Goal: Information Seeking & Learning: Check status

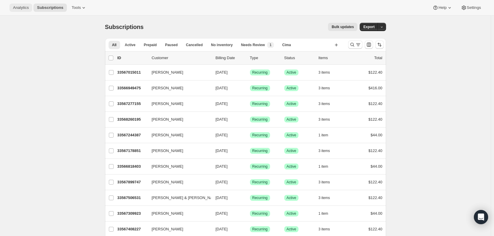
click at [12, 9] on button "Analytics" at bounding box center [20, 8] width 23 height 8
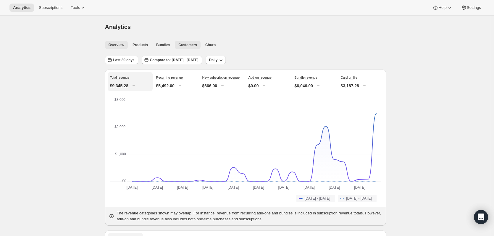
click at [183, 45] on span "Customers" at bounding box center [187, 45] width 19 height 5
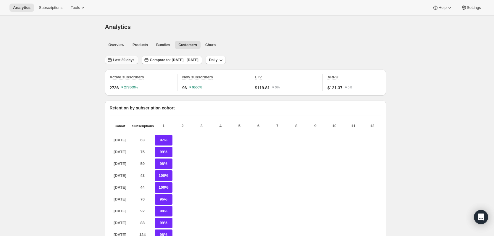
click at [132, 62] on span "Last 30 days" at bounding box center [123, 60] width 21 height 5
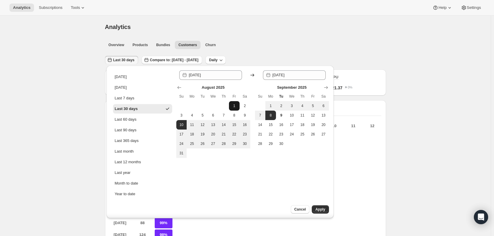
click at [232, 105] on span "1" at bounding box center [234, 106] width 6 height 5
type input "[DATE]"
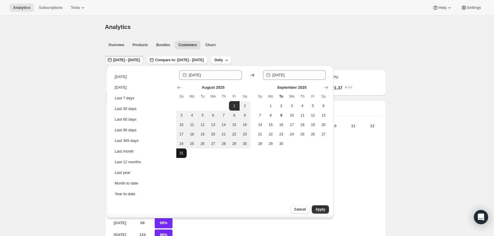
click at [180, 152] on span "31" at bounding box center [182, 153] width 6 height 5
type input "[DATE]"
click at [322, 205] on div "Since [DATE] Until 2025-08-[DATE] Mo Tu We Th Fr Sa 1 2 3 4 5 6 7 8 9 10 11 12 …" at bounding box center [252, 141] width 153 height 143
click at [323, 209] on span "Apply" at bounding box center [320, 209] width 10 height 5
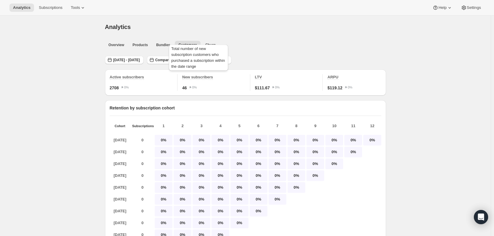
click at [204, 77] on span "New subscribers" at bounding box center [197, 77] width 31 height 4
click at [117, 47] on span "Overview" at bounding box center [117, 45] width 16 height 5
